Goal: Task Accomplishment & Management: Manage account settings

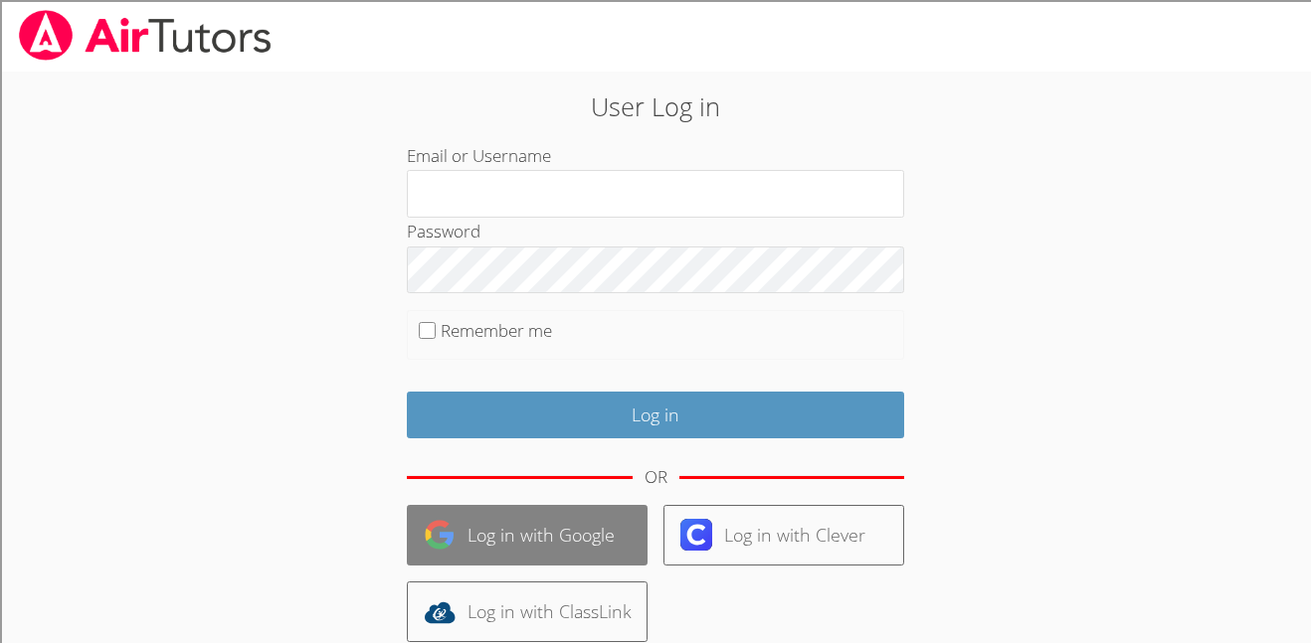
click at [544, 554] on link "Log in with Google" at bounding box center [527, 535] width 241 height 61
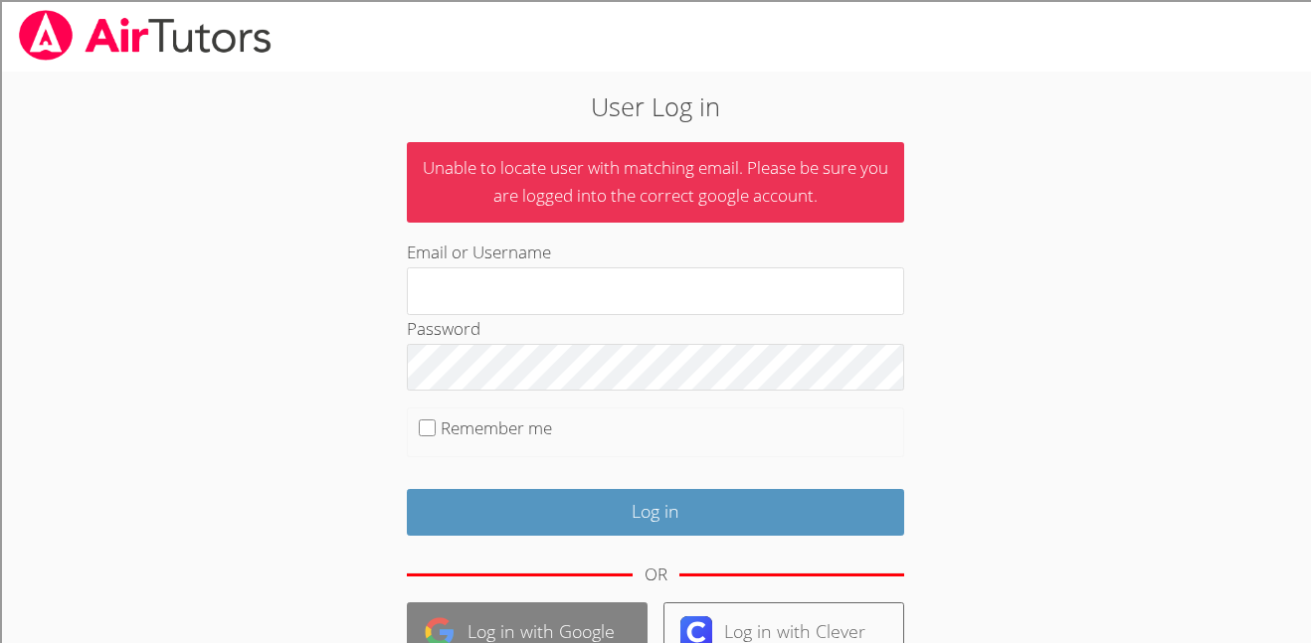
click at [579, 642] on link "Log in with Google" at bounding box center [527, 633] width 241 height 61
click at [455, 633] on link "Log in with Google" at bounding box center [527, 633] width 241 height 61
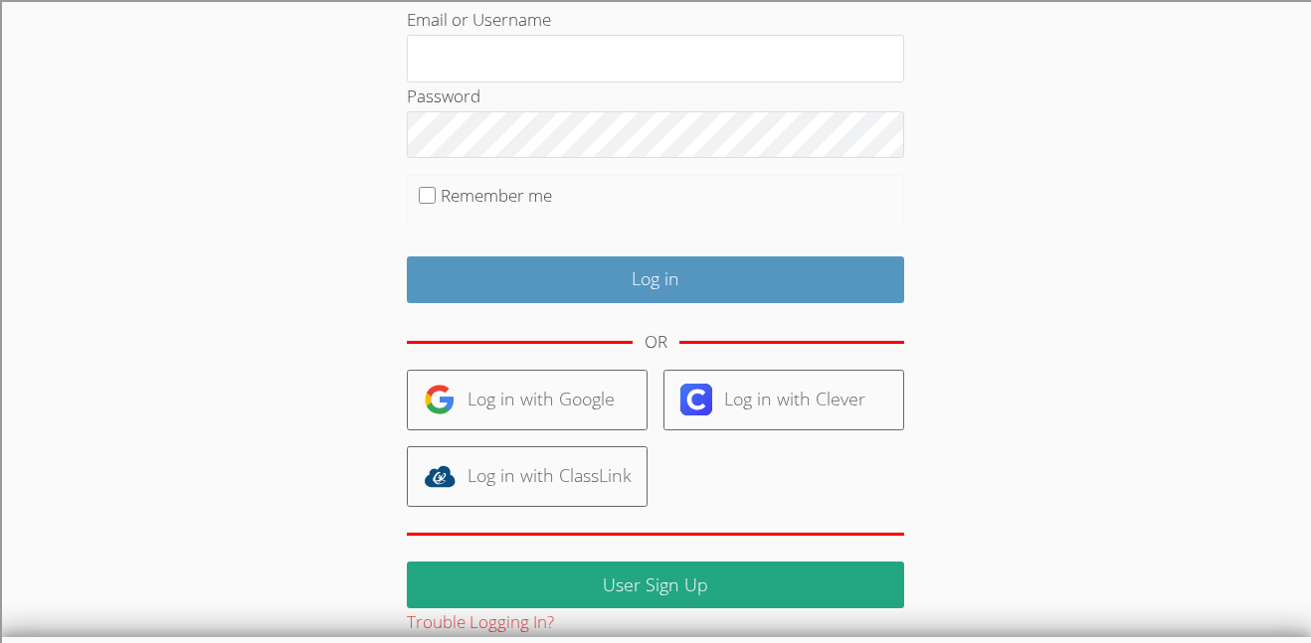
scroll to position [235, 0]
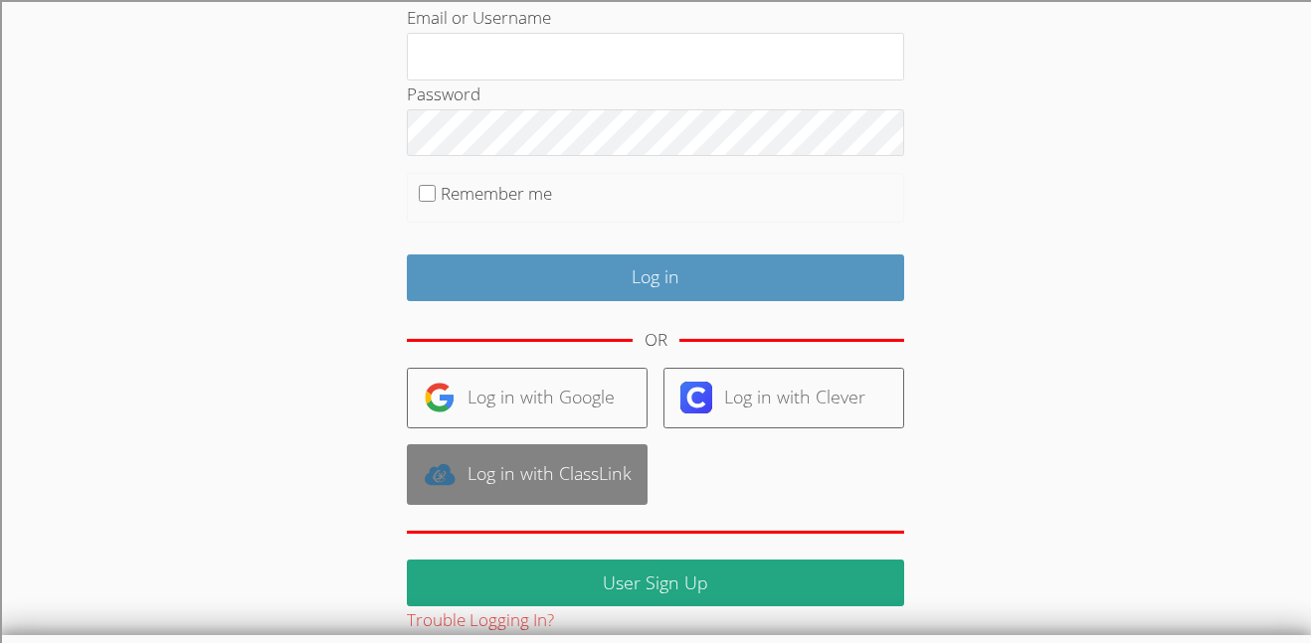
click at [544, 471] on link "Log in with ClassLink" at bounding box center [527, 474] width 241 height 61
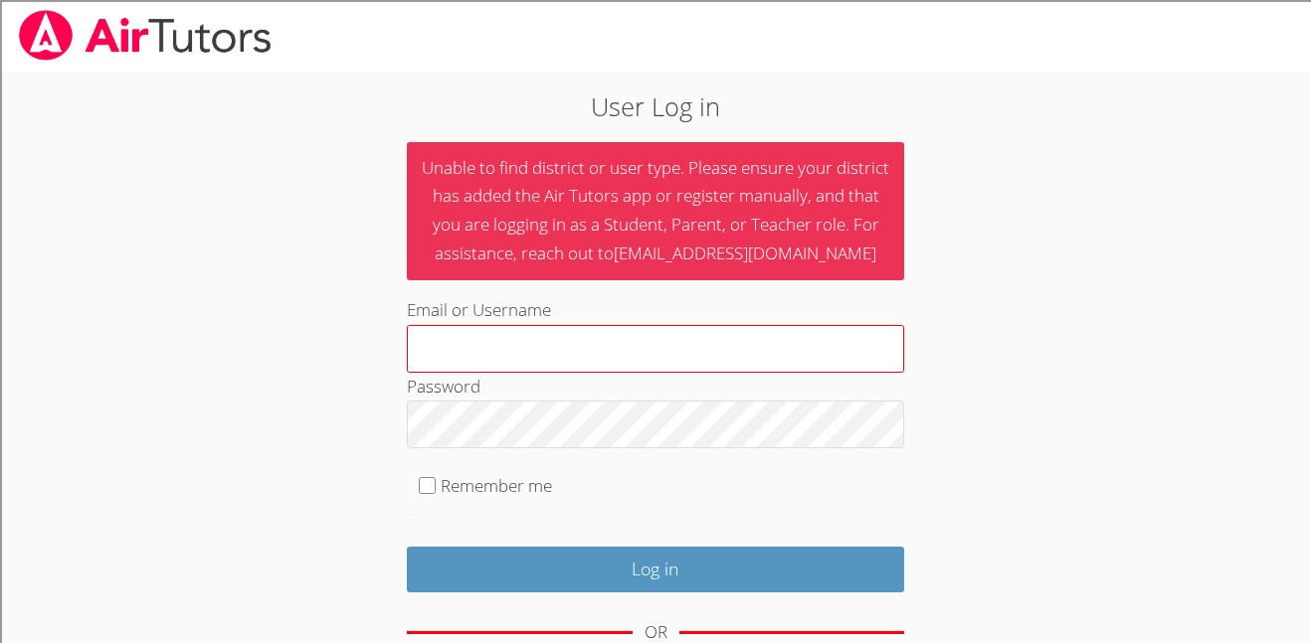
click at [519, 338] on input "Email or Username" at bounding box center [655, 349] width 497 height 48
type input "86472"
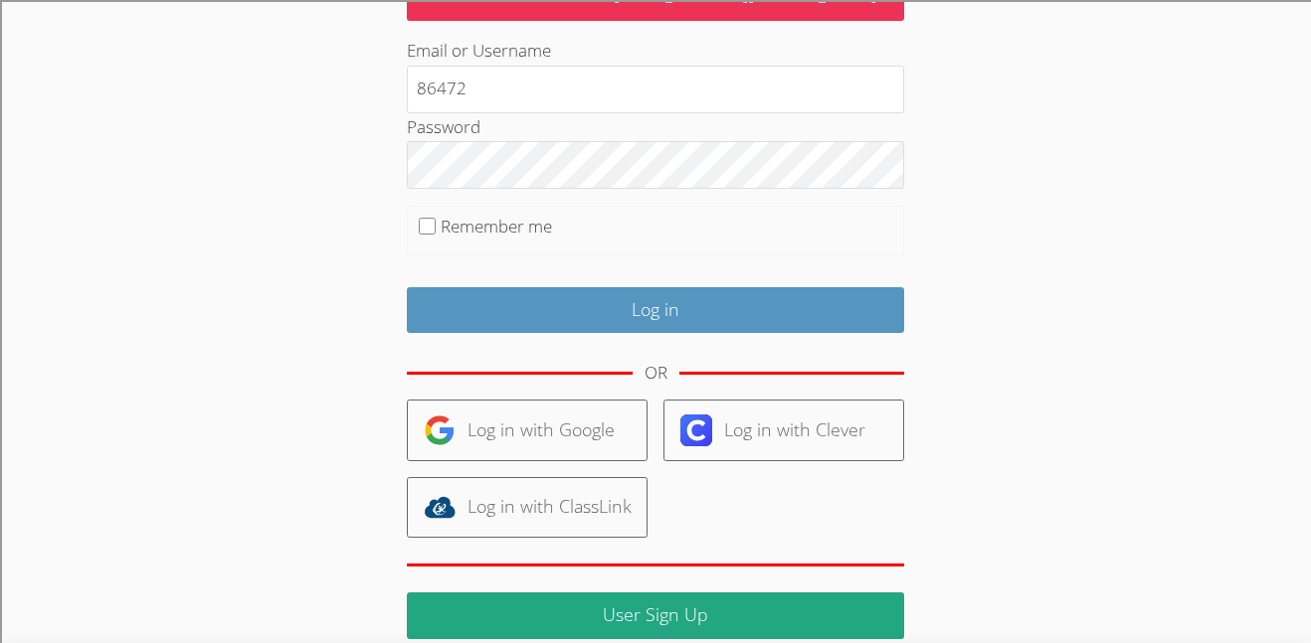
scroll to position [263, 0]
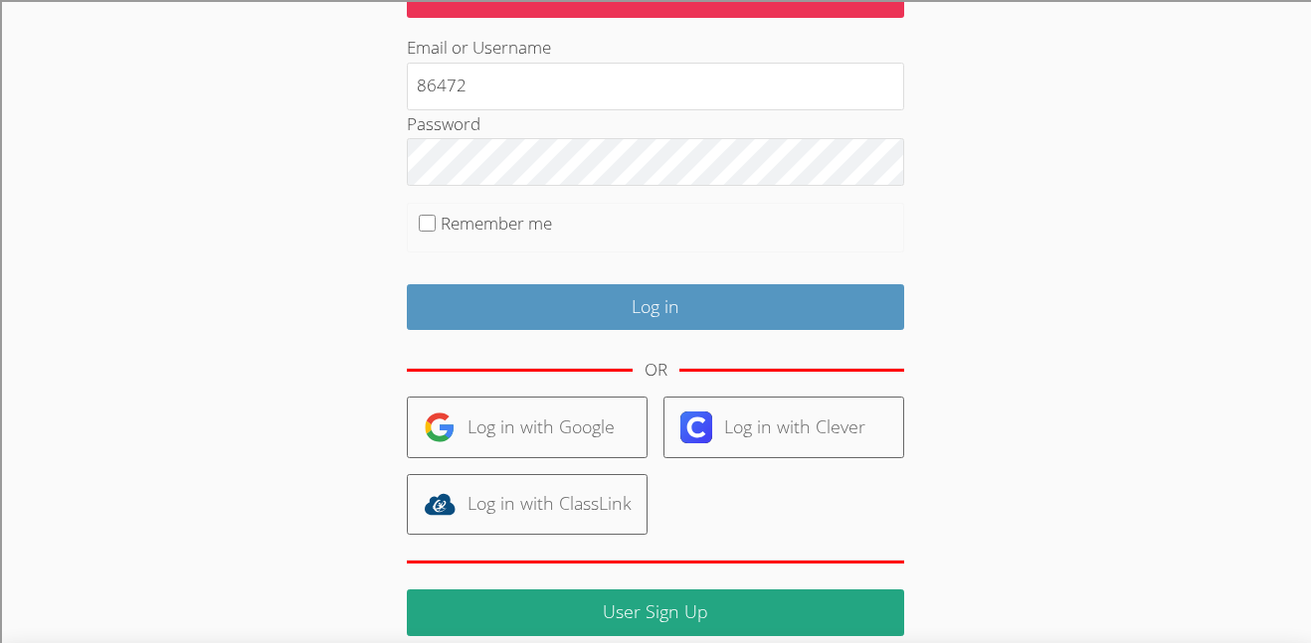
click at [501, 424] on link "Log in with Google" at bounding box center [527, 427] width 241 height 61
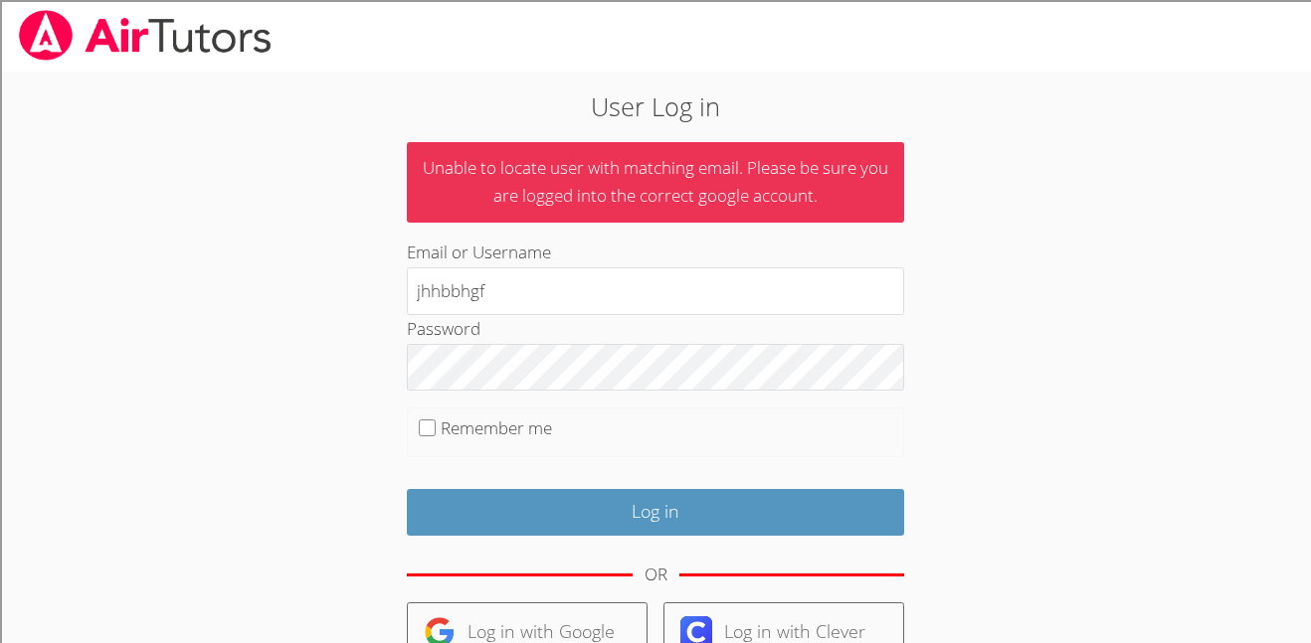
type input "jhhbbhgf"
click at [407, 489] on input "Log in" at bounding box center [655, 512] width 497 height 47
